Goal: Task Accomplishment & Management: Complete application form

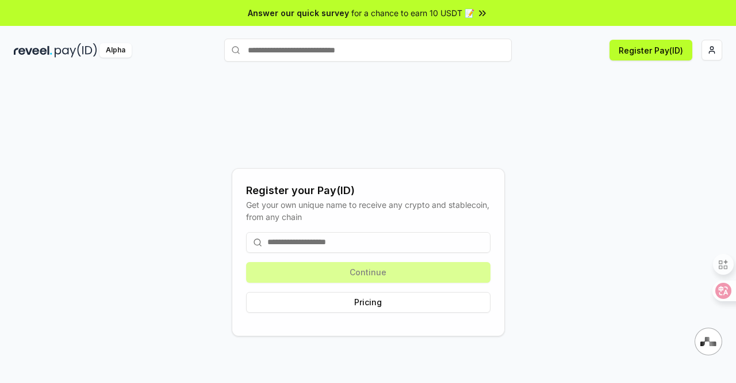
click at [331, 243] on input at bounding box center [368, 242] width 244 height 21
